Goal: Task Accomplishment & Management: Use online tool/utility

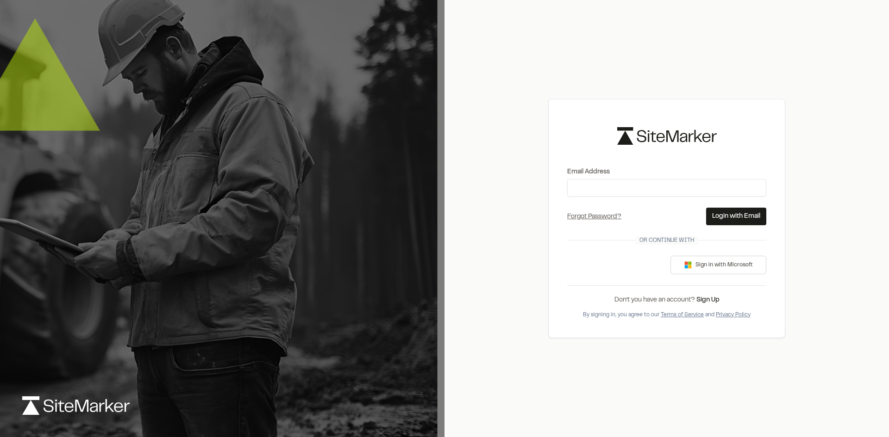
click at [600, 176] on label "Email Address" at bounding box center [666, 172] width 199 height 10
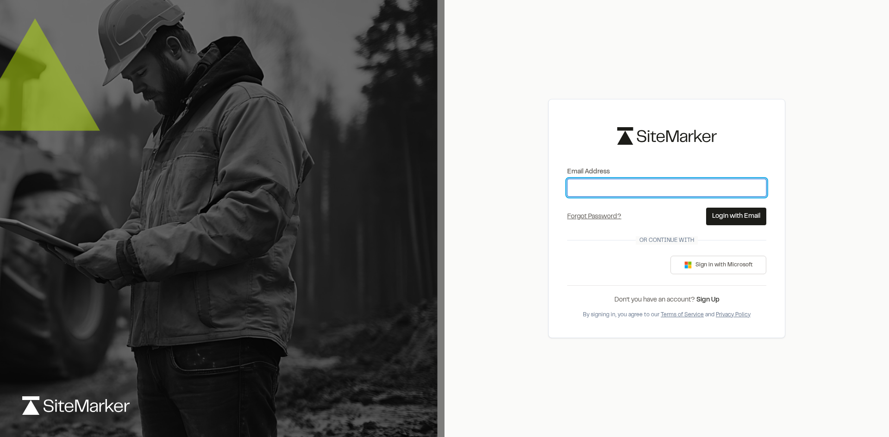
click at [600, 179] on input "Email Address" at bounding box center [666, 188] width 199 height 18
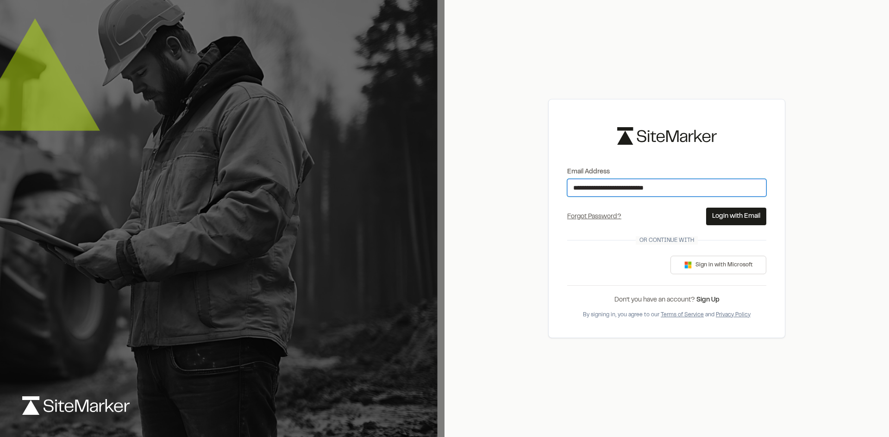
type input "**********"
click at [739, 217] on button "Login with Email" at bounding box center [736, 217] width 60 height 18
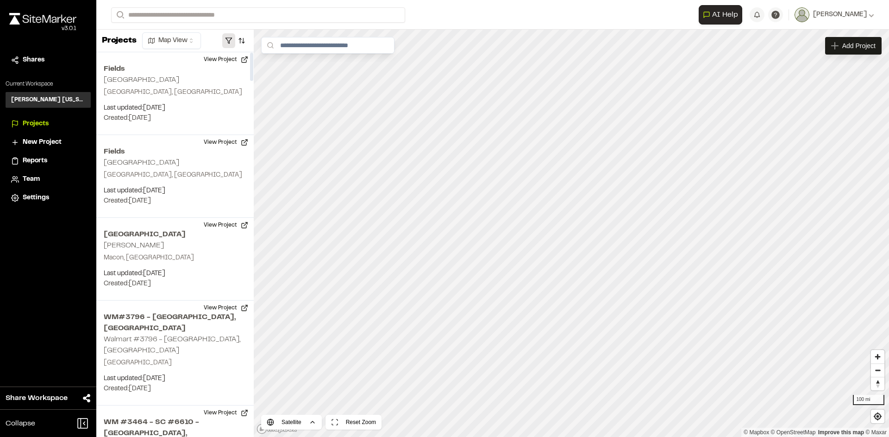
click at [229, 41] on button "button" at bounding box center [228, 40] width 13 height 15
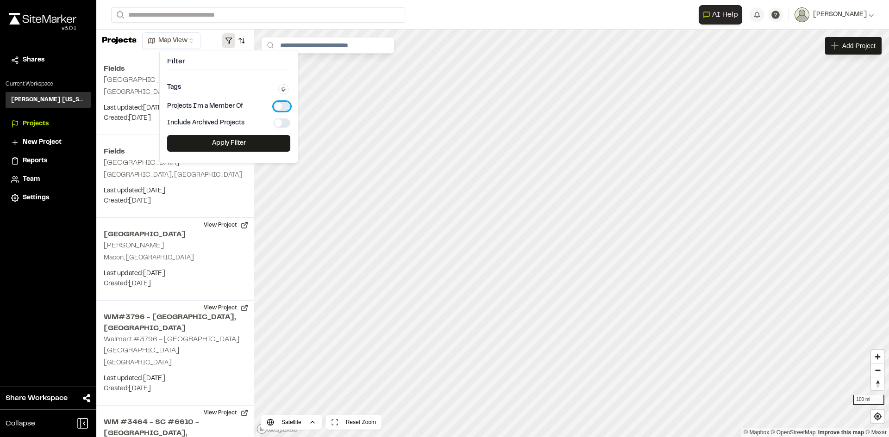
click at [282, 106] on button "button" at bounding box center [282, 106] width 17 height 9
click at [241, 146] on button "Apply Filter" at bounding box center [228, 143] width 123 height 17
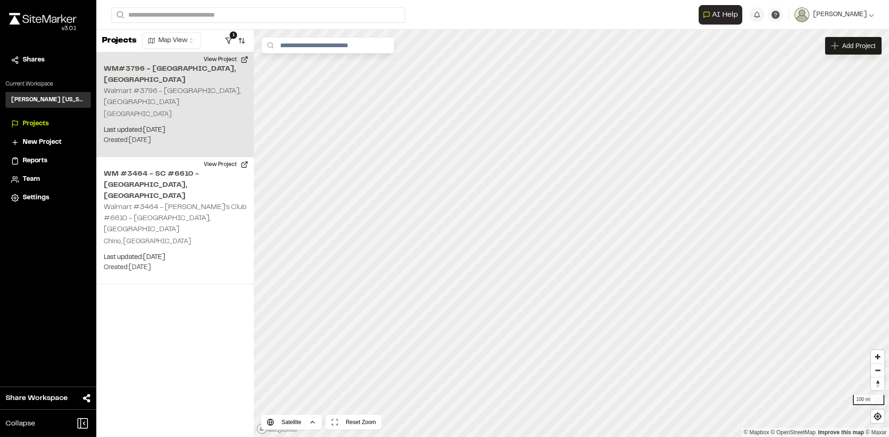
click at [146, 110] on p "Ontario, CA 91762" at bounding box center [175, 115] width 143 height 10
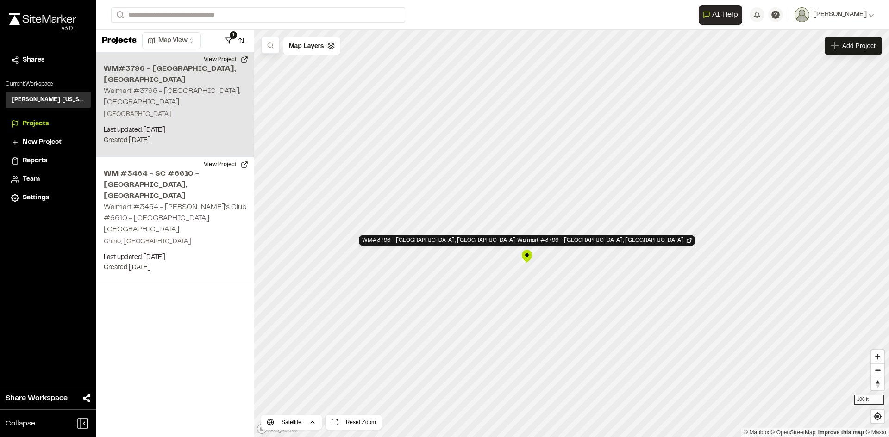
click at [170, 88] on h2 "Walmart #3796 - [GEOGRAPHIC_DATA], [GEOGRAPHIC_DATA]" at bounding box center [172, 97] width 137 height 18
click at [245, 64] on button "View Project" at bounding box center [226, 59] width 56 height 15
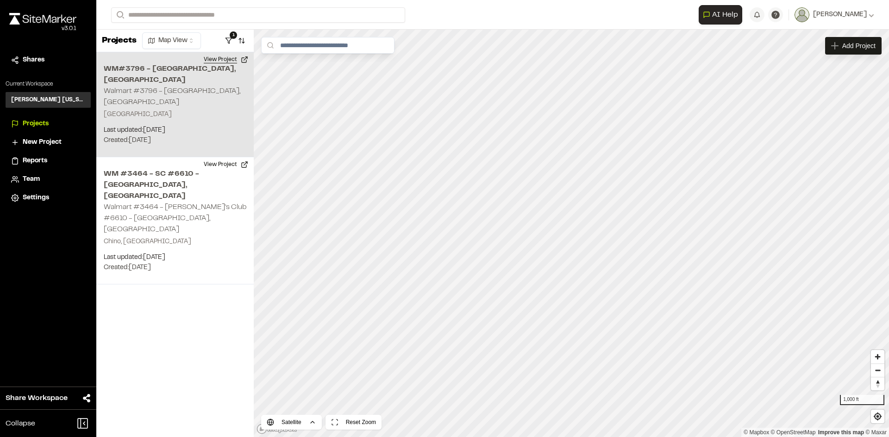
click at [232, 57] on button "View Project" at bounding box center [226, 59] width 56 height 15
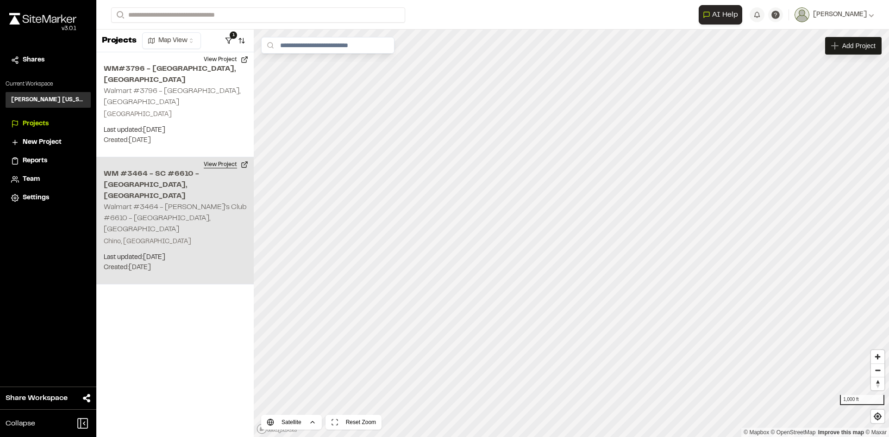
click at [244, 157] on button "View Project" at bounding box center [226, 164] width 56 height 15
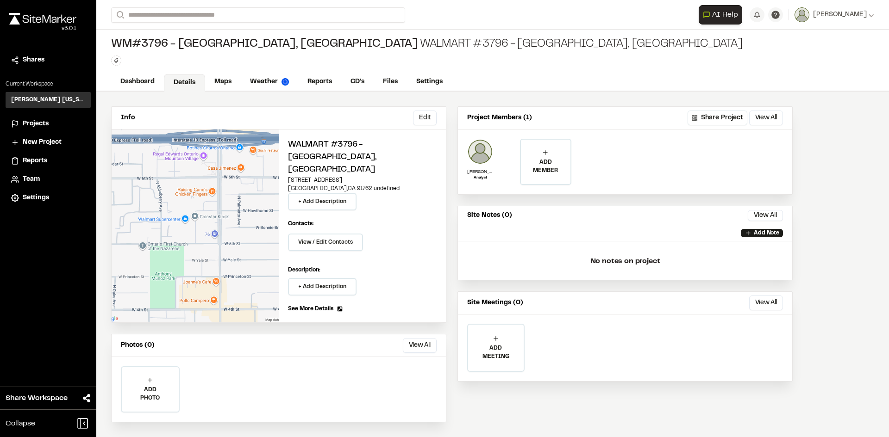
click at [33, 162] on span "Reports" at bounding box center [35, 161] width 25 height 10
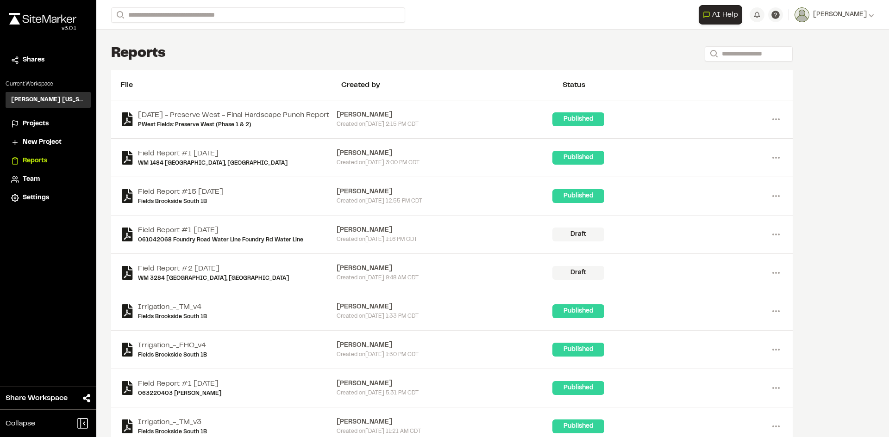
click at [30, 121] on span "Projects" at bounding box center [36, 124] width 26 height 10
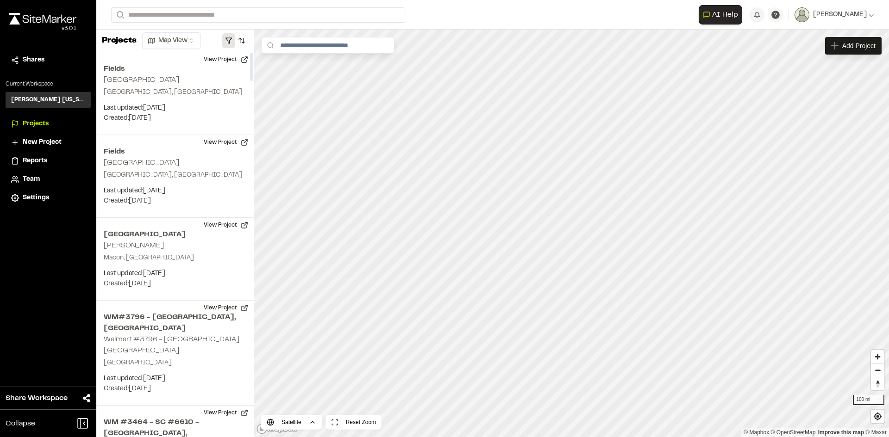
click at [228, 41] on button "button" at bounding box center [228, 40] width 13 height 15
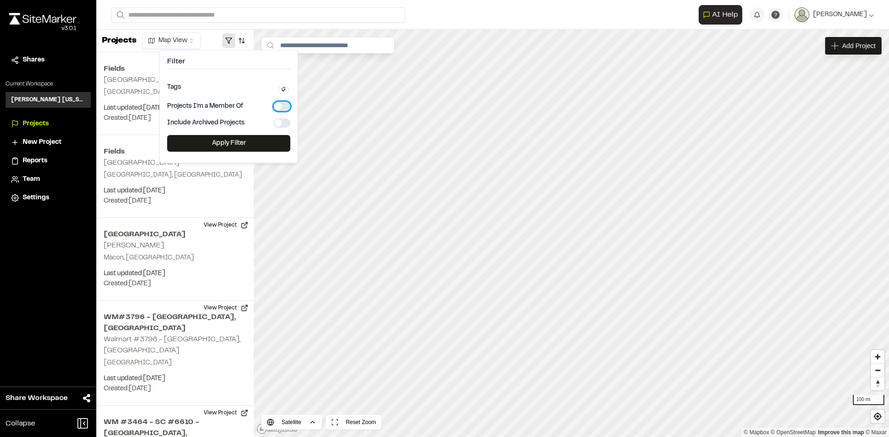
click at [279, 105] on button "button" at bounding box center [282, 106] width 17 height 9
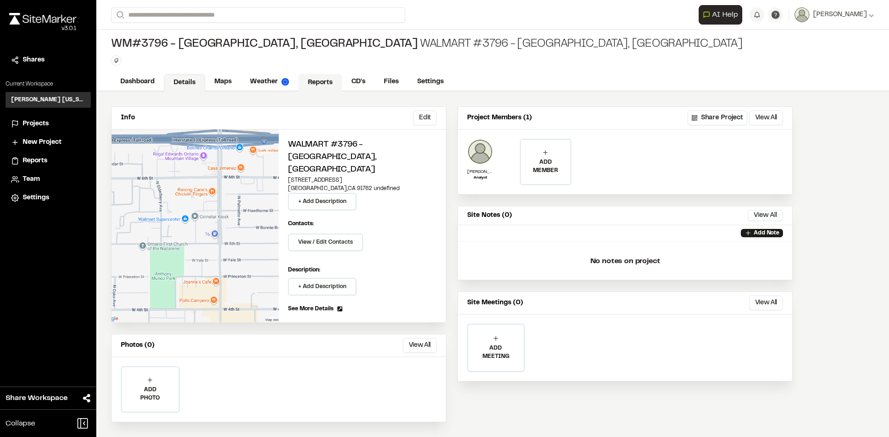
click at [317, 80] on link "Reports" at bounding box center [320, 83] width 44 height 18
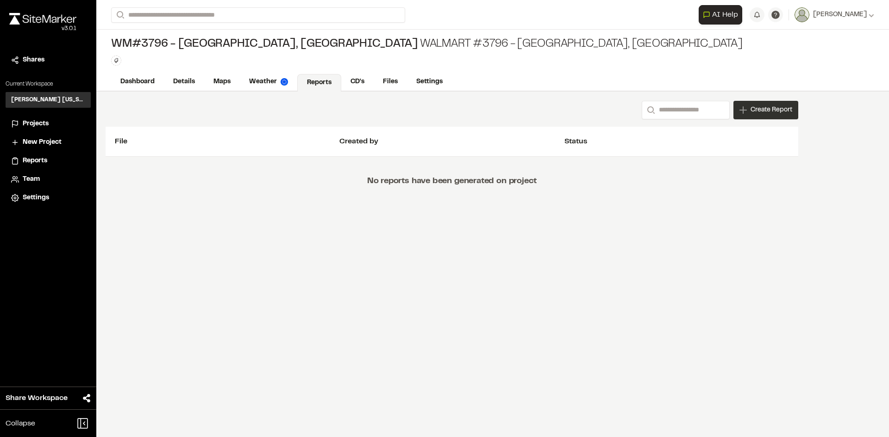
click at [759, 110] on span "Create Report" at bounding box center [771, 110] width 42 height 10
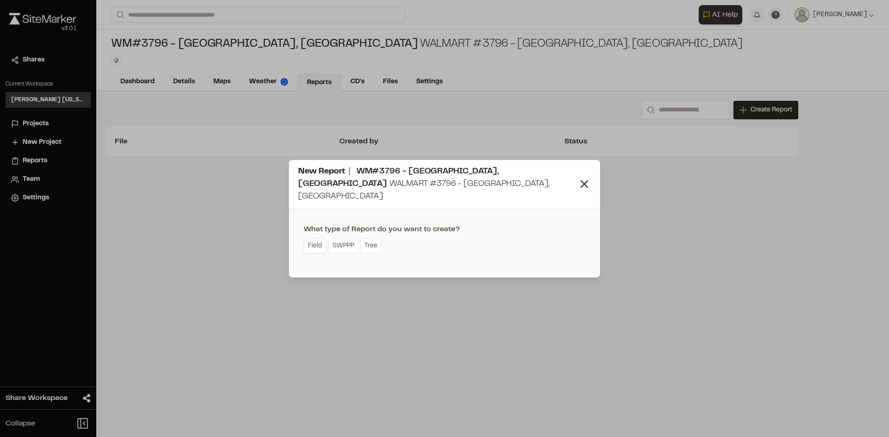
click at [312, 240] on link "Field" at bounding box center [315, 246] width 23 height 15
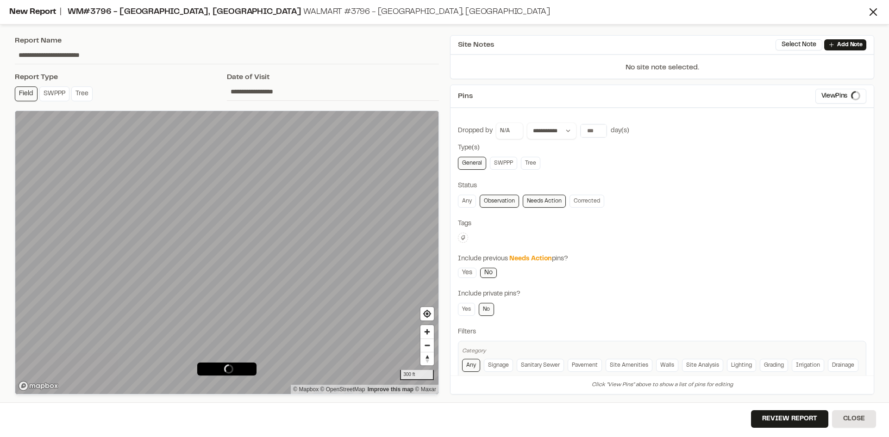
type input "**********"
click at [547, 200] on link "Needs Action" at bounding box center [544, 201] width 43 height 13
click at [549, 204] on link "Needs Action" at bounding box center [544, 201] width 43 height 13
click at [491, 202] on link "Observation" at bounding box center [499, 201] width 39 height 13
click at [462, 197] on link "Any" at bounding box center [467, 201] width 18 height 13
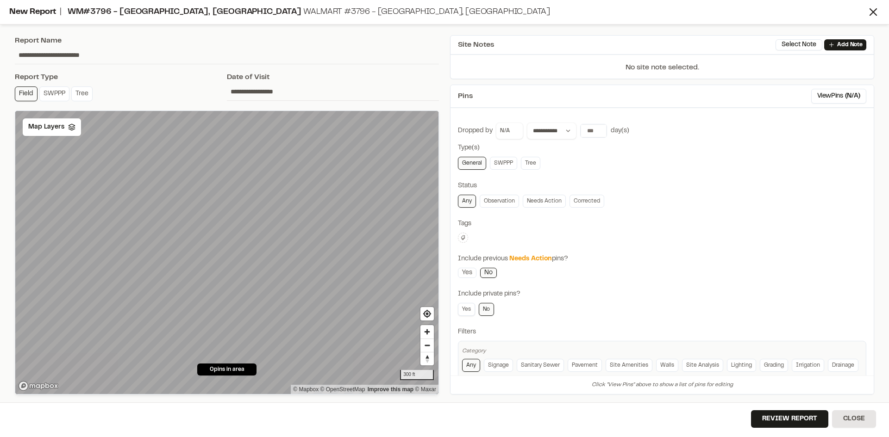
click at [466, 307] on link "Yes" at bounding box center [466, 309] width 17 height 13
click at [486, 310] on link "No" at bounding box center [486, 309] width 15 height 13
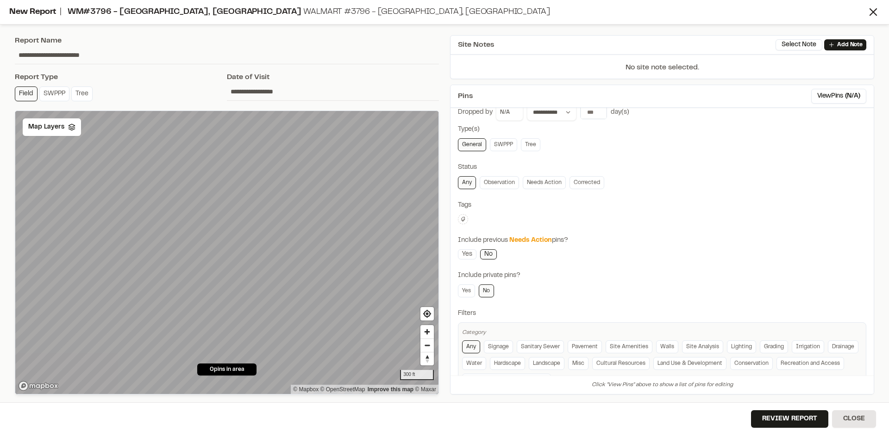
scroll to position [4, 0]
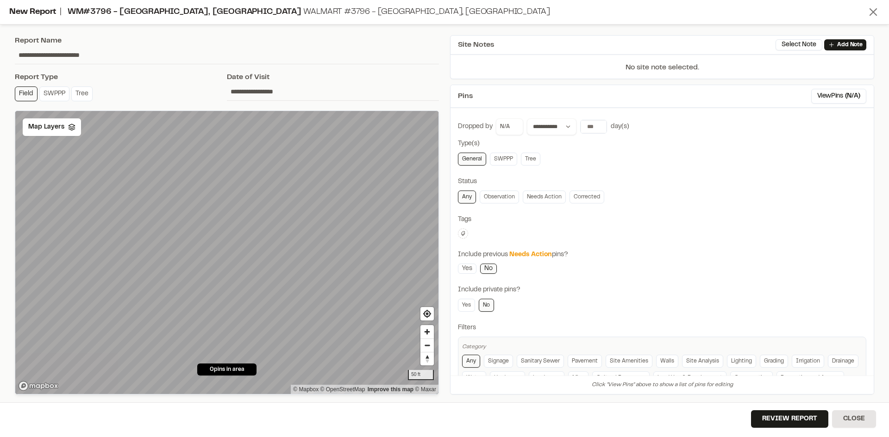
click at [877, 10] on icon at bounding box center [873, 12] width 13 height 13
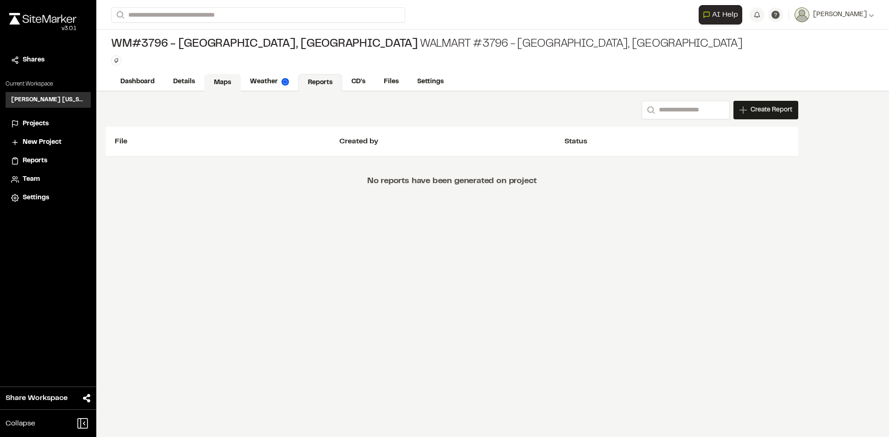
click at [223, 80] on link "Maps" at bounding box center [222, 83] width 37 height 18
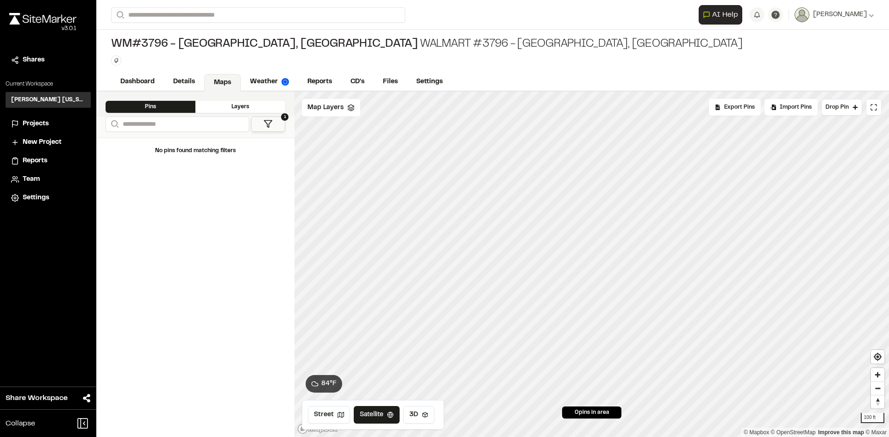
click at [265, 121] on polygon at bounding box center [268, 124] width 8 height 7
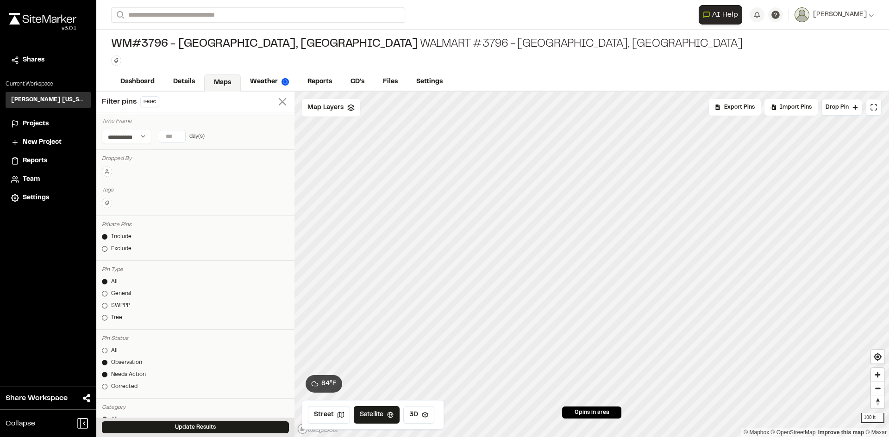
click at [276, 96] on icon at bounding box center [282, 101] width 13 height 13
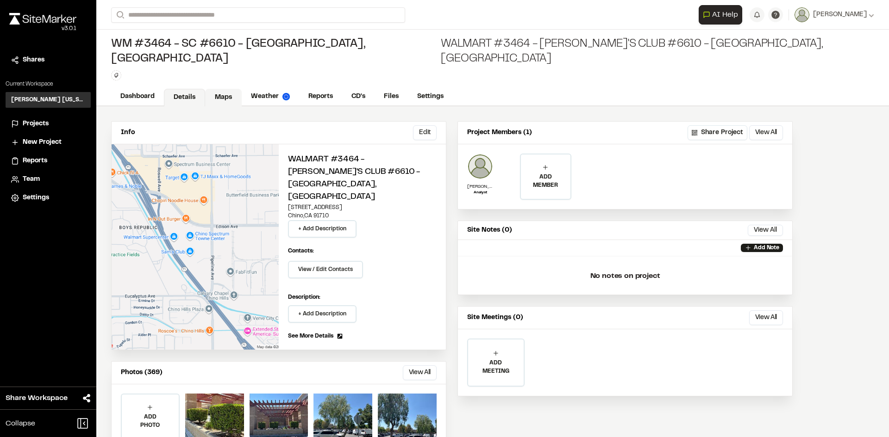
click at [230, 89] on link "Maps" at bounding box center [223, 98] width 37 height 18
